Goal: Entertainment & Leisure: Consume media (video, audio)

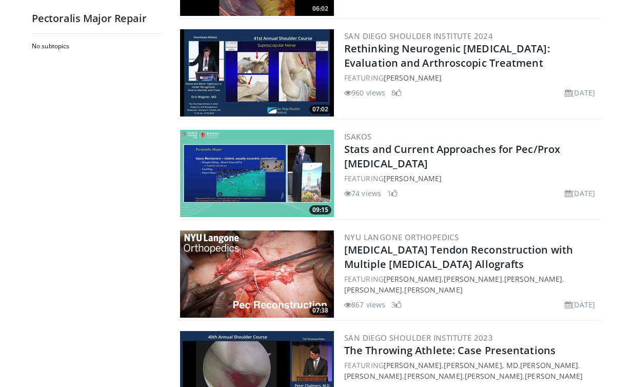
scroll to position [310, 0]
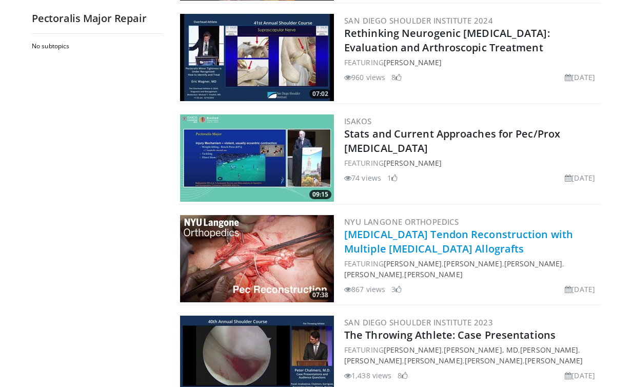
click at [360, 233] on link "[MEDICAL_DATA] Tendon Reconstruction with Multiple [MEDICAL_DATA] Allografts" at bounding box center [458, 241] width 229 height 28
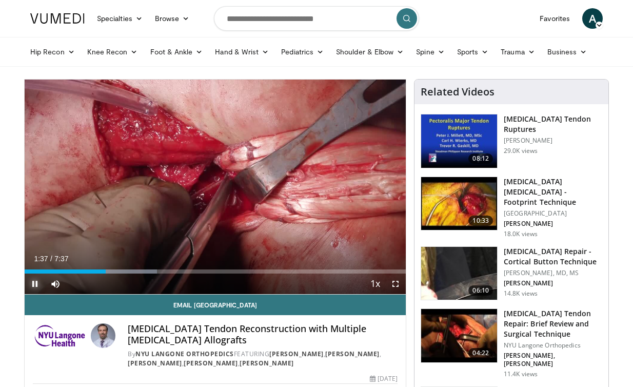
click at [37, 280] on span "Video Player" at bounding box center [35, 283] width 21 height 21
click at [38, 283] on span "Video Player" at bounding box center [35, 283] width 21 height 21
click at [31, 280] on span "Video Player" at bounding box center [35, 283] width 21 height 21
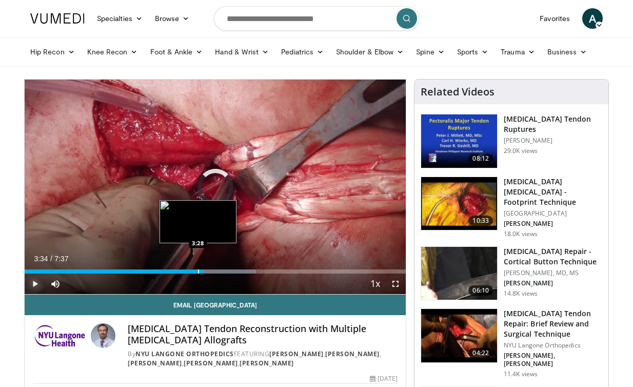
click at [198, 271] on div "Progress Bar" at bounding box center [198, 271] width 1 height 4
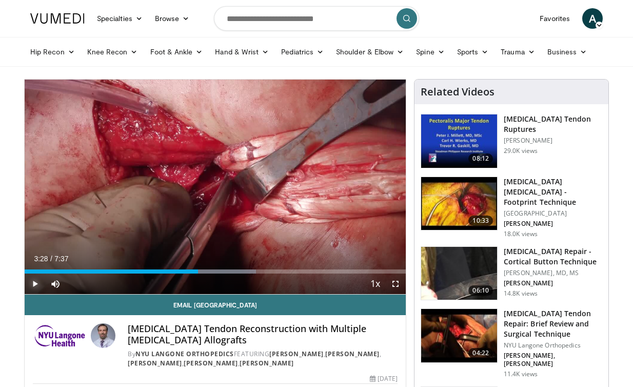
click at [35, 281] on span "Video Player" at bounding box center [35, 283] width 21 height 21
click at [187, 273] on div "Current Time 3:29 / Duration 7:37 Pause Skip Backward Skip Forward Mute 12% Loa…" at bounding box center [215, 283] width 381 height 21
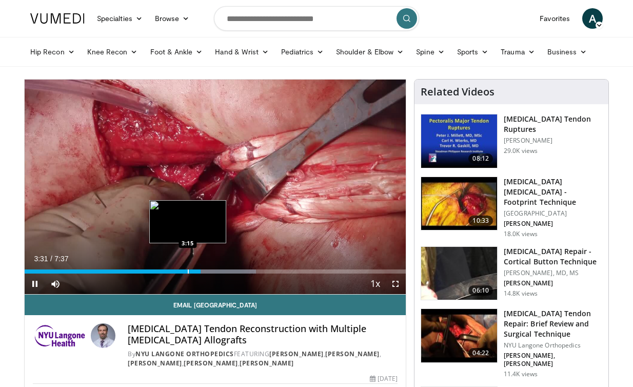
click at [188, 271] on div "Progress Bar" at bounding box center [188, 271] width 1 height 4
click at [181, 270] on div "Progress Bar" at bounding box center [181, 271] width 1 height 4
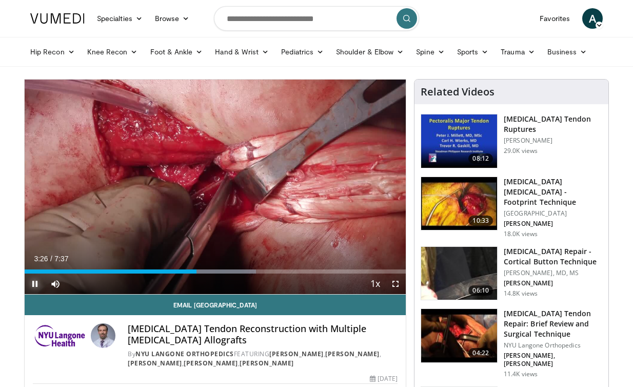
click at [36, 283] on span "Video Player" at bounding box center [35, 283] width 21 height 21
click at [35, 284] on span "Video Player" at bounding box center [35, 283] width 21 height 21
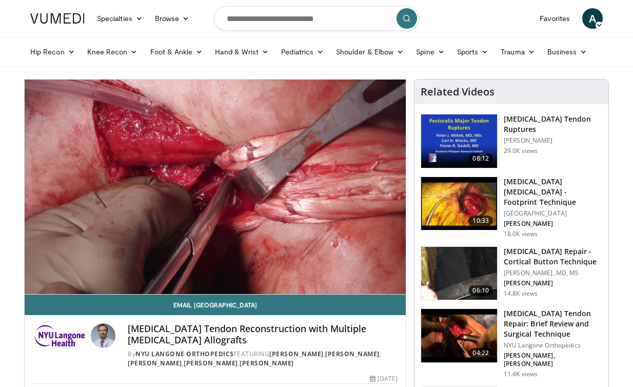
click at [35, 284] on video-js "**********" at bounding box center [215, 187] width 381 height 215
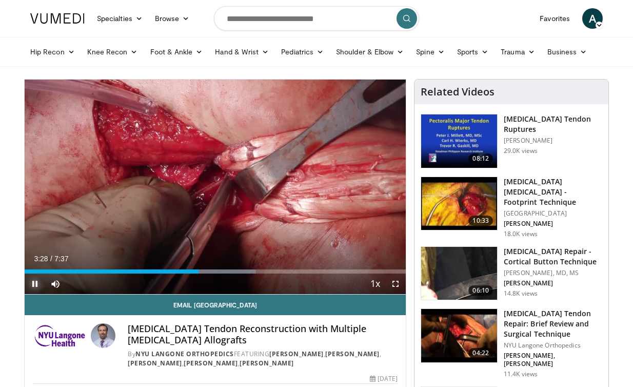
click at [32, 286] on span "Video Player" at bounding box center [35, 283] width 21 height 21
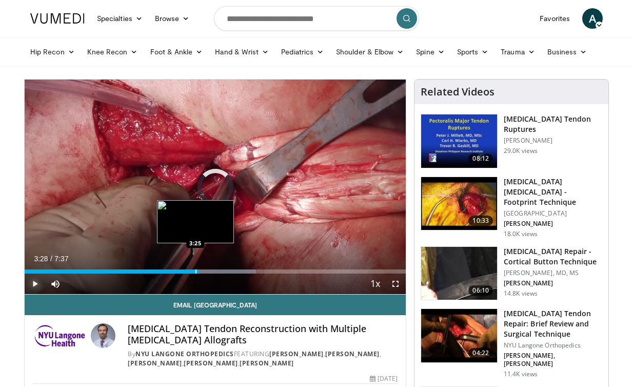
click at [195, 272] on div "Progress Bar" at bounding box center [195, 271] width 1 height 4
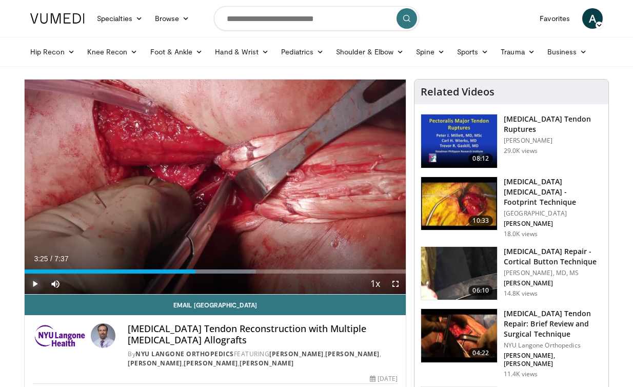
click at [32, 286] on span "Video Player" at bounding box center [35, 283] width 21 height 21
click at [33, 285] on span "Video Player" at bounding box center [35, 283] width 21 height 21
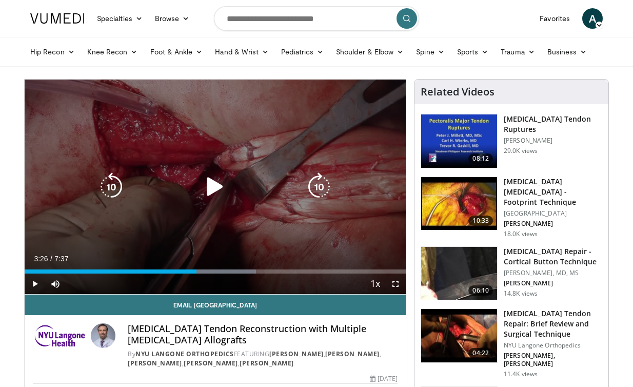
click at [216, 182] on icon "Video Player" at bounding box center [215, 186] width 29 height 29
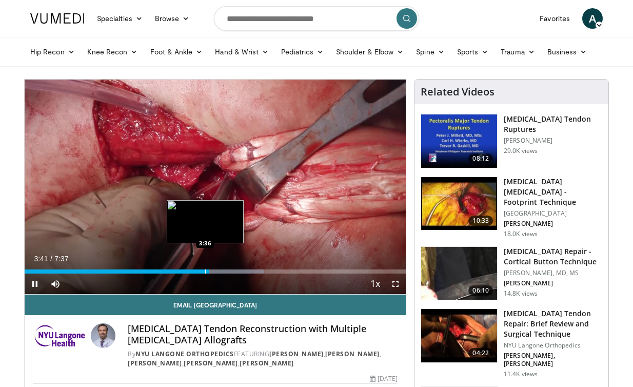
click at [205, 271] on div "Progress Bar" at bounding box center [205, 271] width 1 height 4
click at [198, 270] on div "Progress Bar" at bounding box center [198, 271] width 1 height 4
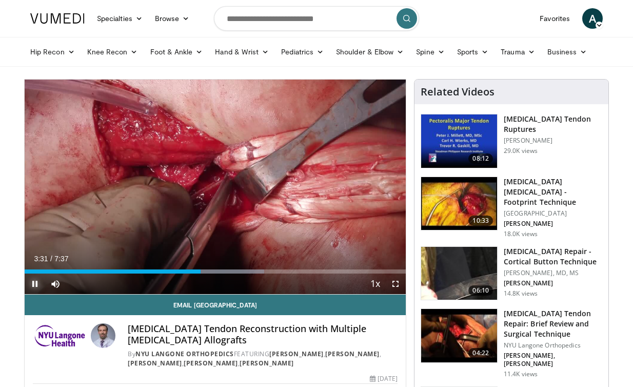
click at [30, 284] on span "Video Player" at bounding box center [35, 283] width 21 height 21
click at [34, 282] on span "Video Player" at bounding box center [35, 283] width 21 height 21
click at [37, 283] on span "Video Player" at bounding box center [35, 283] width 21 height 21
click at [36, 283] on span "Video Player" at bounding box center [35, 283] width 21 height 21
click at [37, 280] on span "Video Player" at bounding box center [35, 283] width 21 height 21
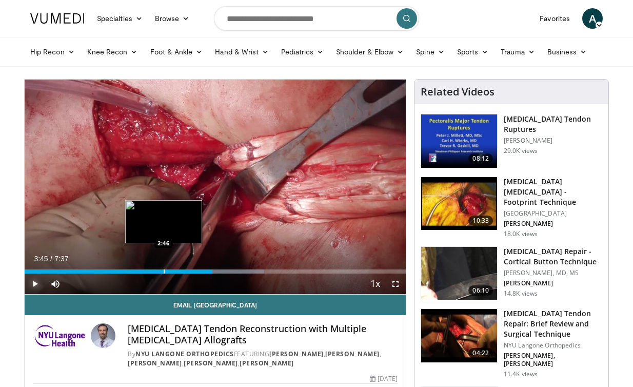
click at [163, 269] on div "Loaded : 62.86% 3:45 2:46" at bounding box center [215, 269] width 381 height 10
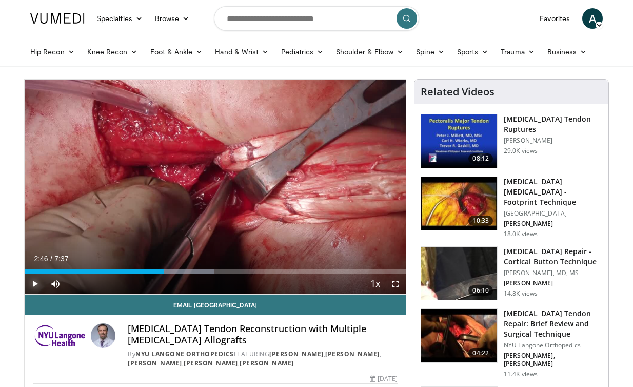
click at [35, 284] on span "Video Player" at bounding box center [35, 283] width 21 height 21
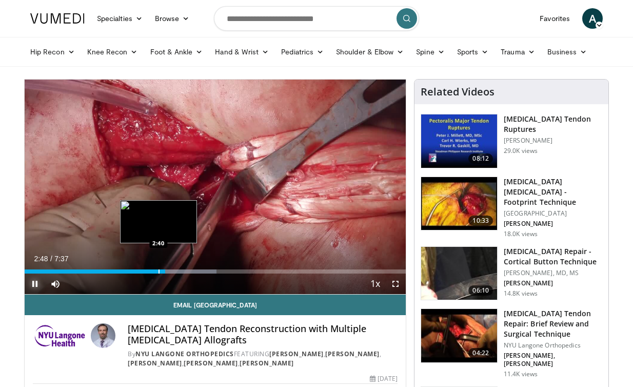
click at [158, 270] on div "Progress Bar" at bounding box center [158, 271] width 1 height 4
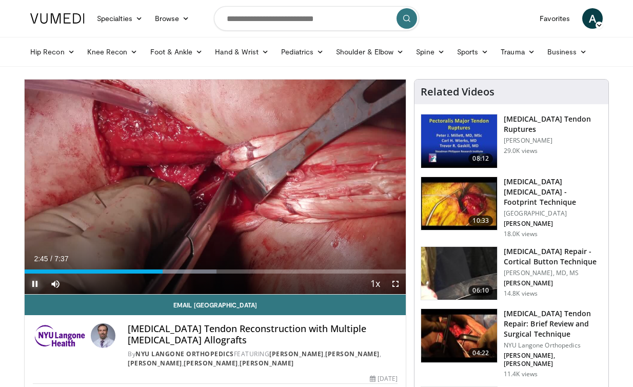
click at [36, 283] on span "Video Player" at bounding box center [35, 283] width 21 height 21
click at [34, 285] on span "Video Player" at bounding box center [35, 283] width 21 height 21
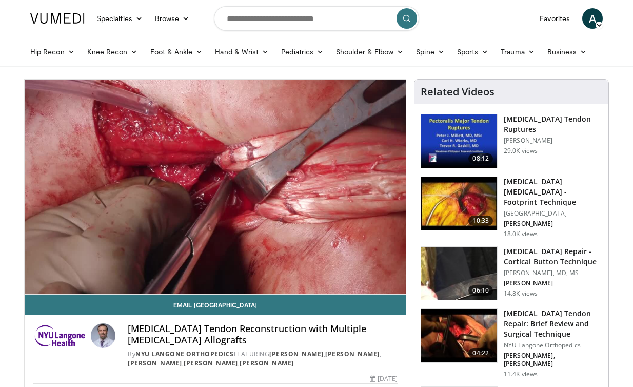
click at [35, 283] on video-js "**********" at bounding box center [215, 187] width 381 height 215
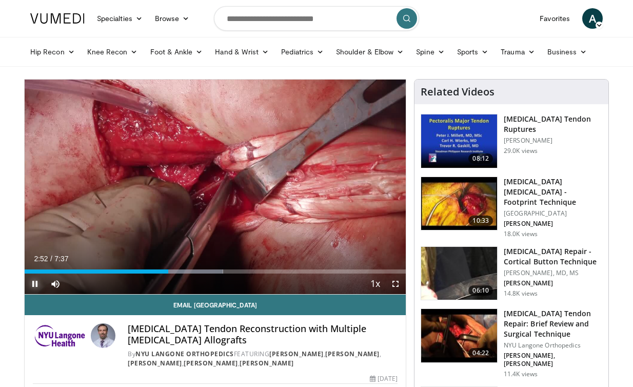
click at [36, 285] on span "Video Player" at bounding box center [35, 283] width 21 height 21
click at [37, 284] on span "Video Player" at bounding box center [35, 283] width 21 height 21
click at [35, 285] on span "Video Player" at bounding box center [35, 283] width 21 height 21
click at [30, 283] on span "Video Player" at bounding box center [35, 283] width 21 height 21
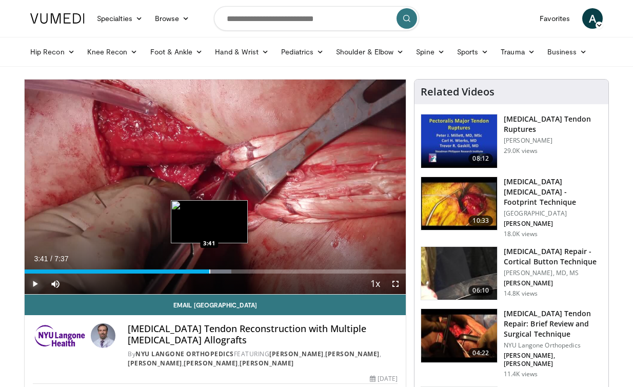
click at [209, 271] on div "Progress Bar" at bounding box center [209, 271] width 1 height 4
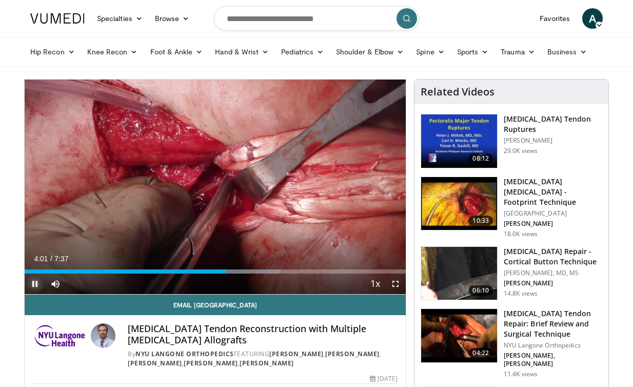
click at [35, 284] on span "Video Player" at bounding box center [35, 283] width 21 height 21
click at [41, 285] on span "Video Player" at bounding box center [35, 283] width 21 height 21
click at [227, 274] on div "Current Time 4:13 / Duration 7:37 Pause Skip Backward Skip Forward Mute 0% Load…" at bounding box center [215, 283] width 381 height 21
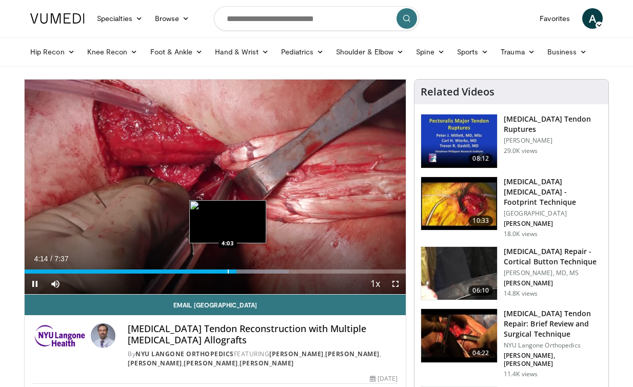
click at [227, 268] on div "Loaded : 69.36% 4:14 4:03" at bounding box center [215, 269] width 381 height 10
click at [218, 271] on div "Progress Bar" at bounding box center [218, 271] width 1 height 4
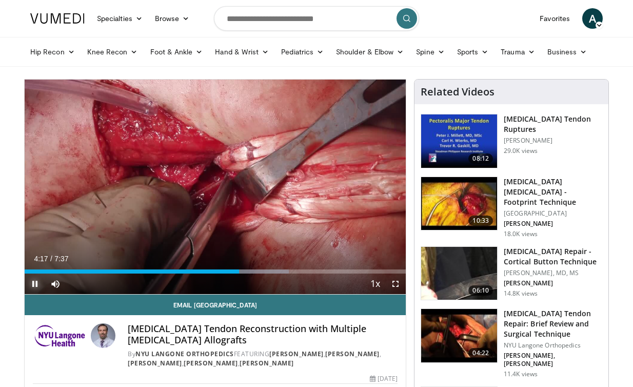
click at [34, 283] on span "Video Player" at bounding box center [35, 283] width 21 height 21
click at [37, 287] on span "Video Player" at bounding box center [35, 283] width 21 height 21
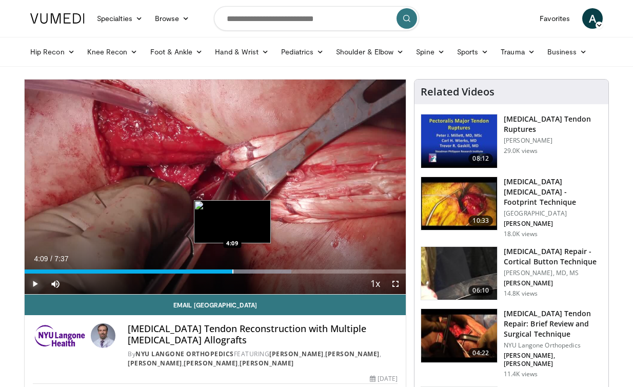
click at [232, 268] on div "Loaded : 70.01% 4:09 4:09" at bounding box center [215, 269] width 381 height 10
click at [217, 269] on div "Progress Bar" at bounding box center [217, 271] width 1 height 4
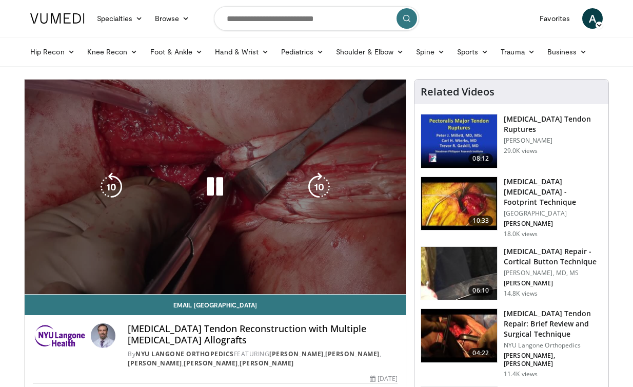
click at [230, 270] on video-js "**********" at bounding box center [215, 187] width 381 height 215
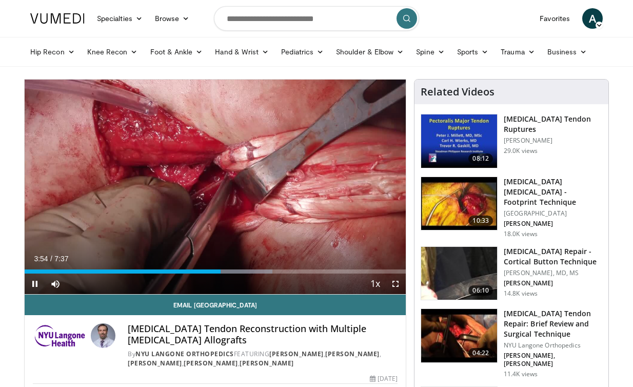
click at [237, 274] on div "Current Time 3:54 / Duration 7:37 Pause Skip Backward Skip Forward Mute 0% Load…" at bounding box center [215, 283] width 381 height 21
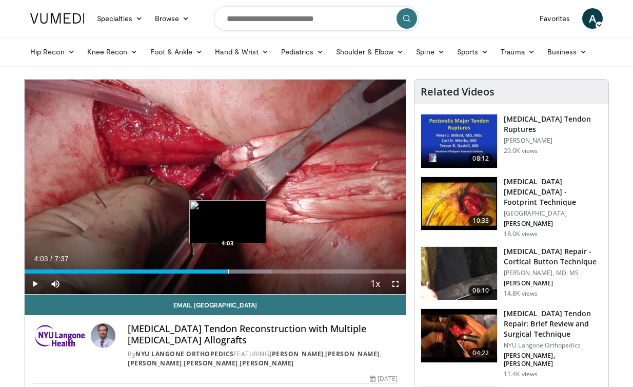
click at [228, 270] on div "Progress Bar" at bounding box center [228, 271] width 1 height 4
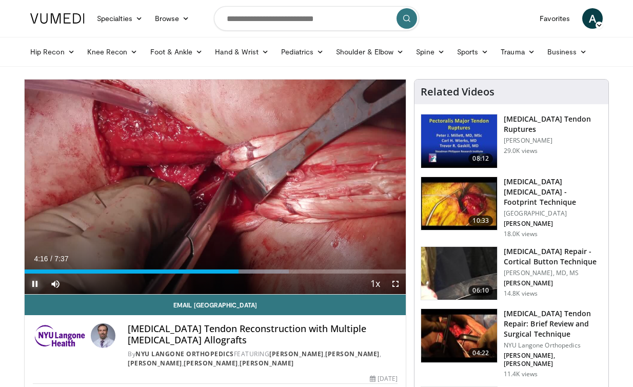
click at [31, 282] on span "Video Player" at bounding box center [35, 283] width 21 height 21
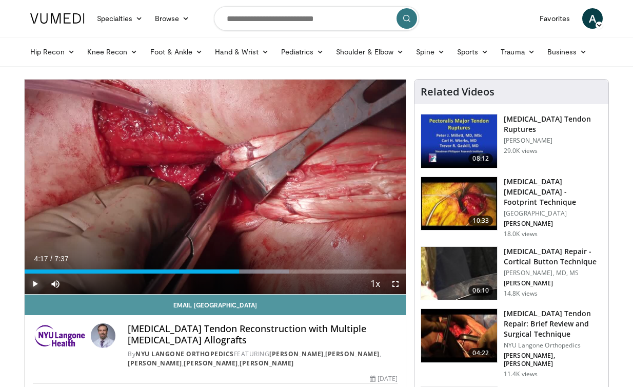
click at [25, 273] on button "Play" at bounding box center [35, 283] width 21 height 21
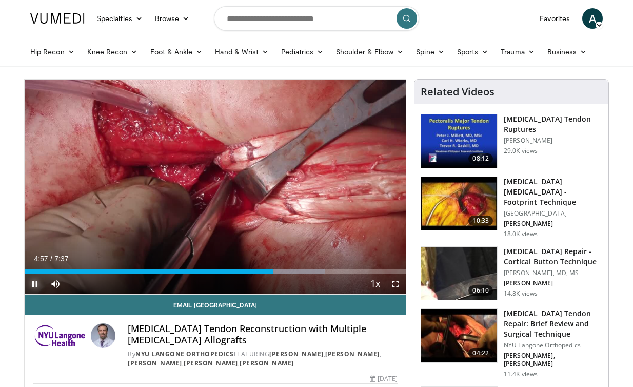
click at [37, 286] on span "Video Player" at bounding box center [35, 283] width 21 height 21
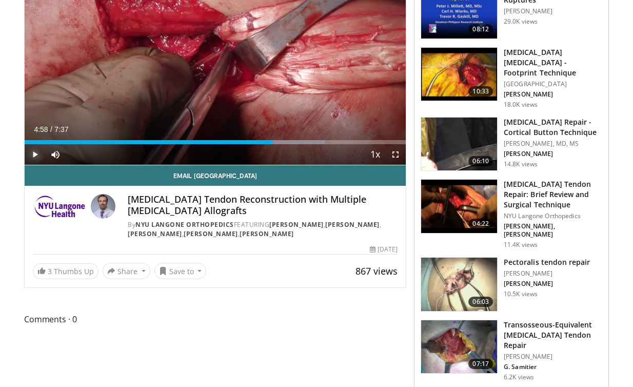
scroll to position [130, 0]
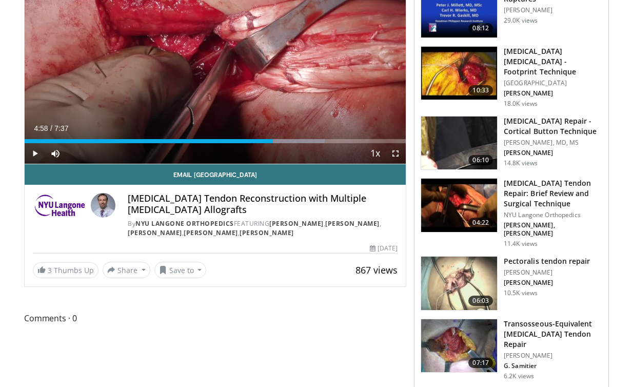
click at [519, 256] on div "Pectoralis tendon repair Carlos Guanche R. Clark 10.5K views" at bounding box center [547, 283] width 86 height 54
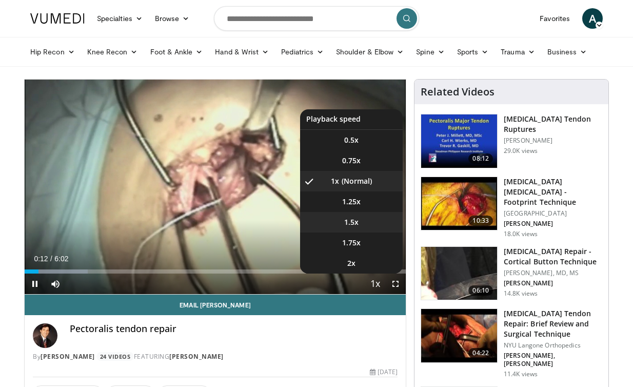
click at [373, 224] on li "1.5x" at bounding box center [351, 222] width 103 height 21
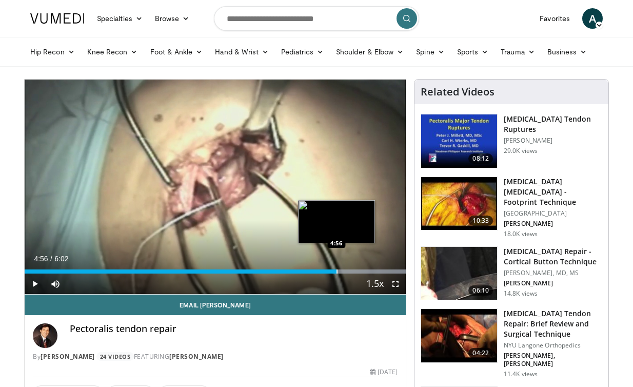
click at [336, 268] on div "Loaded : 100.00% 4:56 4:56" at bounding box center [215, 269] width 381 height 10
click at [339, 272] on div "Progress Bar" at bounding box center [339, 271] width 1 height 4
click at [330, 272] on div "Progress Bar" at bounding box center [330, 271] width 1 height 4
click at [322, 273] on div "Progress Bar" at bounding box center [322, 271] width 1 height 4
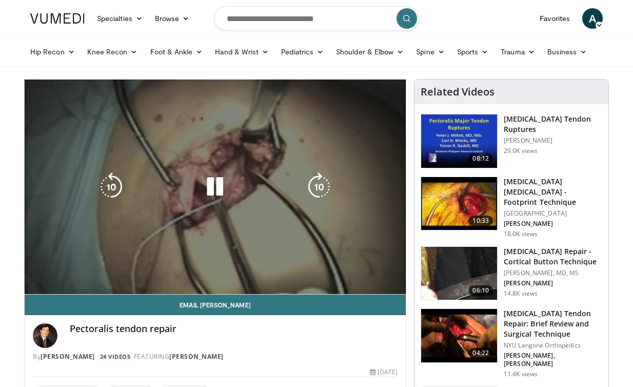
click at [308, 273] on video-js "**********" at bounding box center [215, 187] width 381 height 215
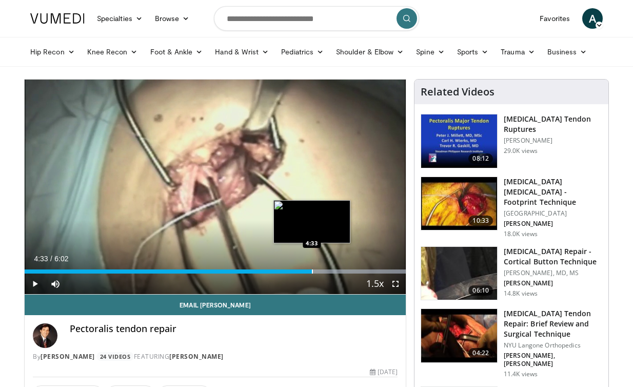
click at [312, 271] on div "Progress Bar" at bounding box center [312, 271] width 1 height 4
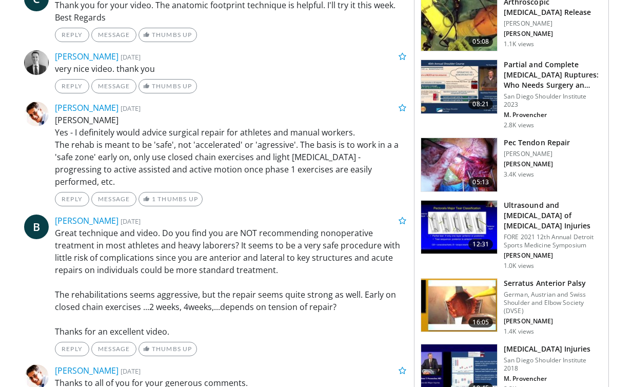
scroll to position [828, 0]
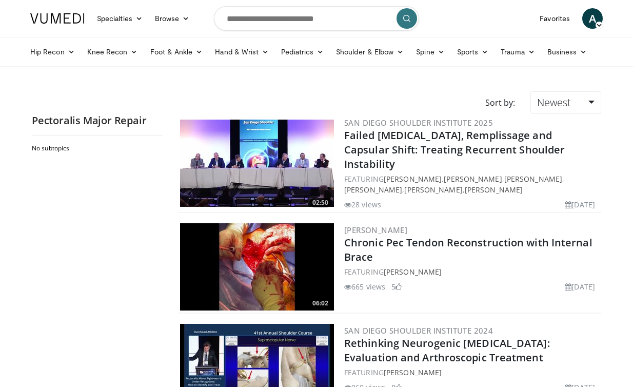
scroll to position [310, 0]
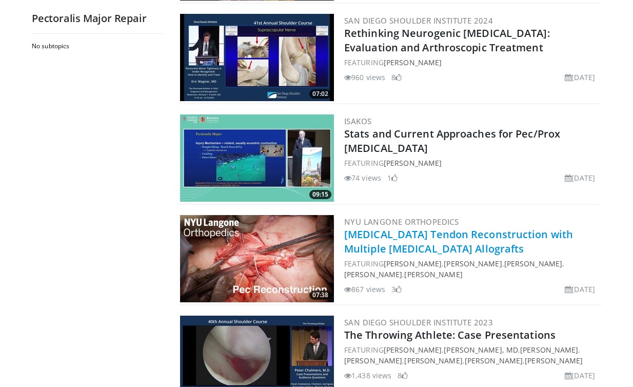
click at [386, 242] on link "[MEDICAL_DATA] Tendon Reconstruction with Multiple [MEDICAL_DATA] Allografts" at bounding box center [458, 241] width 229 height 28
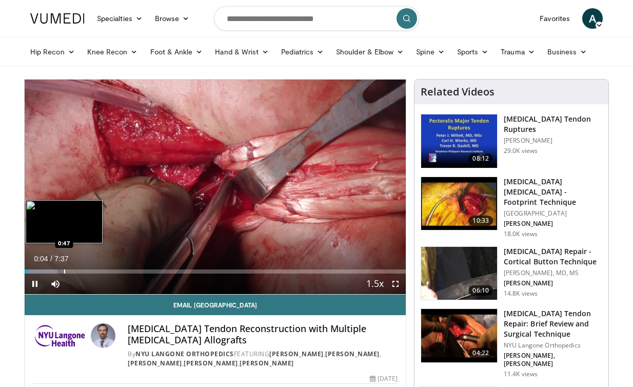
click at [64, 271] on div "Progress Bar" at bounding box center [64, 271] width 1 height 4
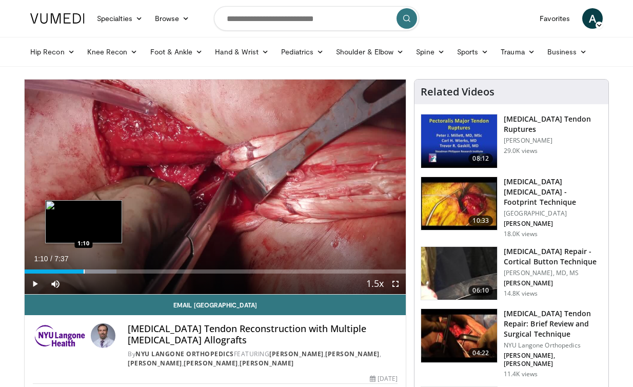
click at [84, 271] on div "Progress Bar" at bounding box center [84, 271] width 1 height 4
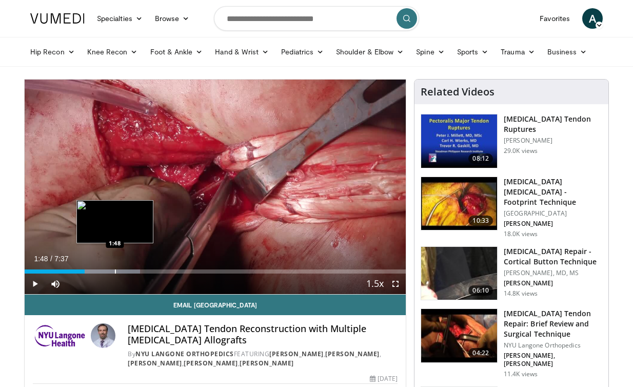
click at [115, 269] on div "Loaded : 30.34% 1:48 1:48" at bounding box center [215, 269] width 381 height 10
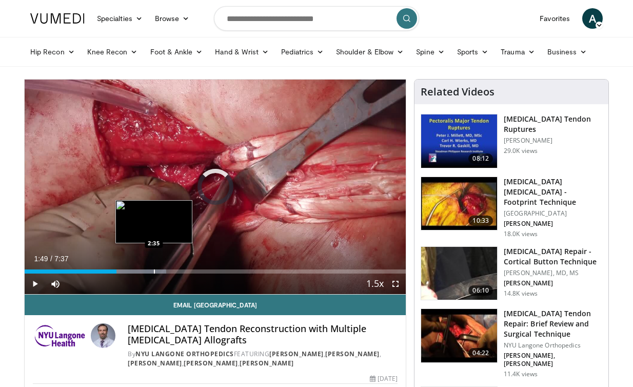
click at [154, 268] on div "Loaded : 37.19% 1:49 2:35" at bounding box center [215, 269] width 381 height 10
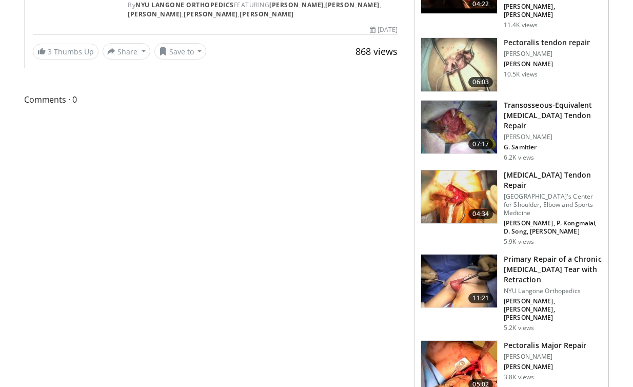
scroll to position [376, 0]
